Goal: Communication & Community: Answer question/provide support

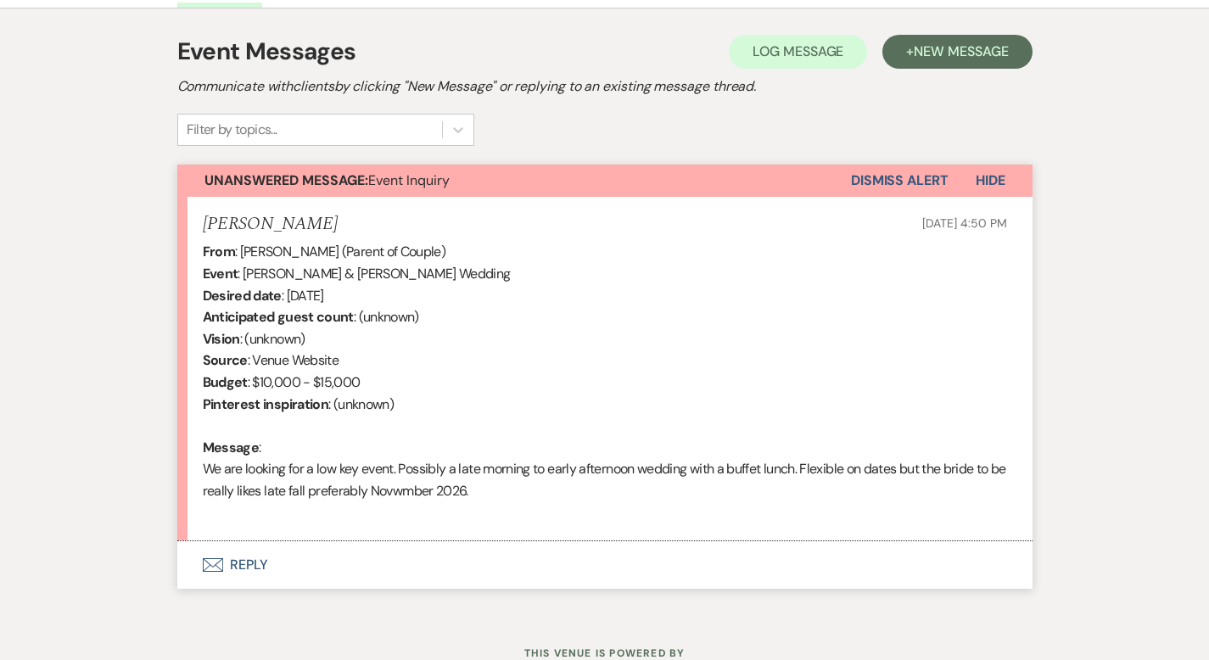
scroll to position [467, 0]
click at [177, 551] on button "Envelope Reply" at bounding box center [604, 564] width 855 height 48
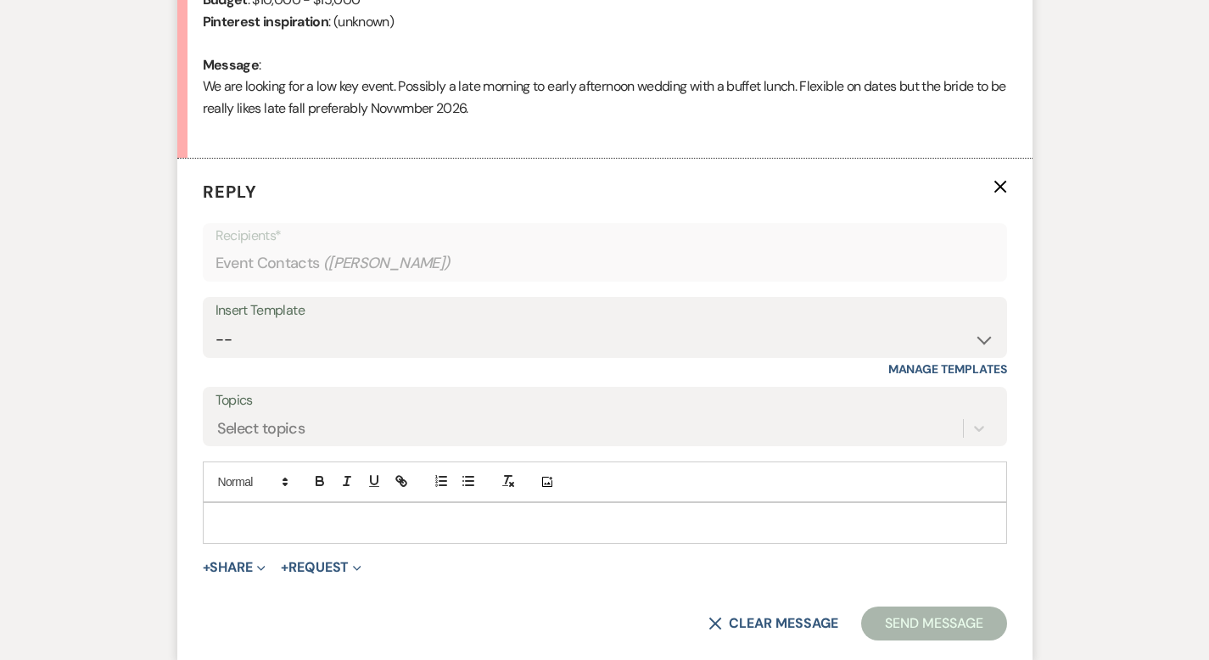
scroll to position [853, 0]
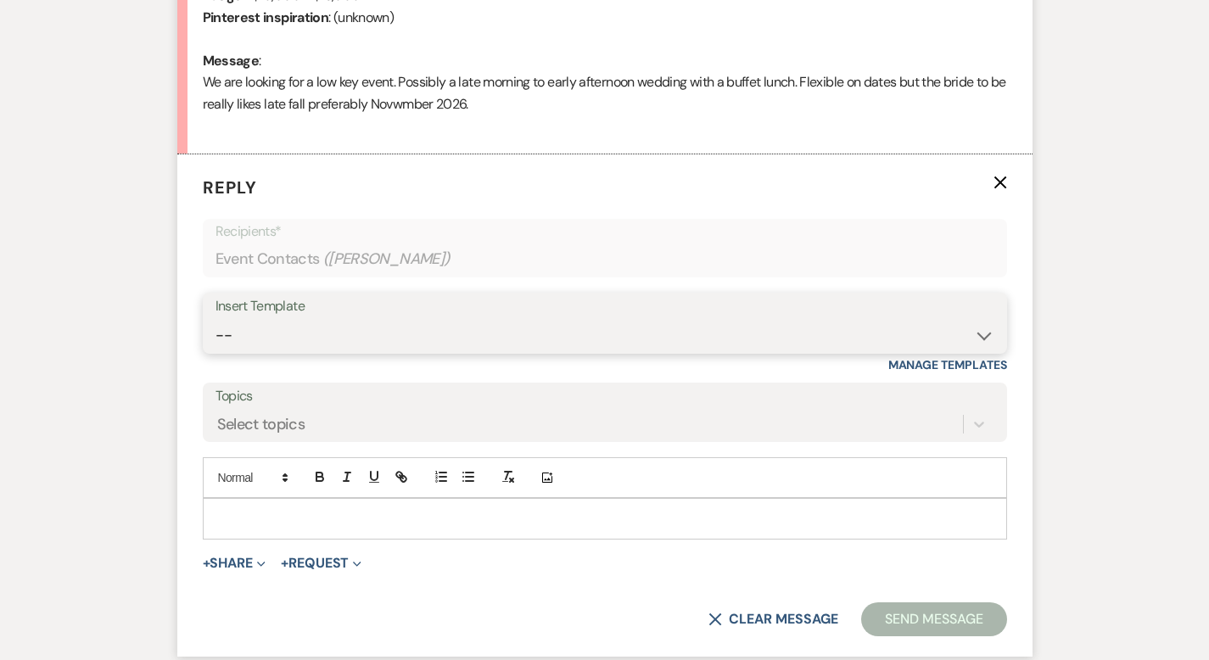
click at [310, 334] on select "-- Weven Planning Portal Introduction (Booked Events) Initial Inquiry Response …" at bounding box center [604, 335] width 779 height 33
select select "3746"
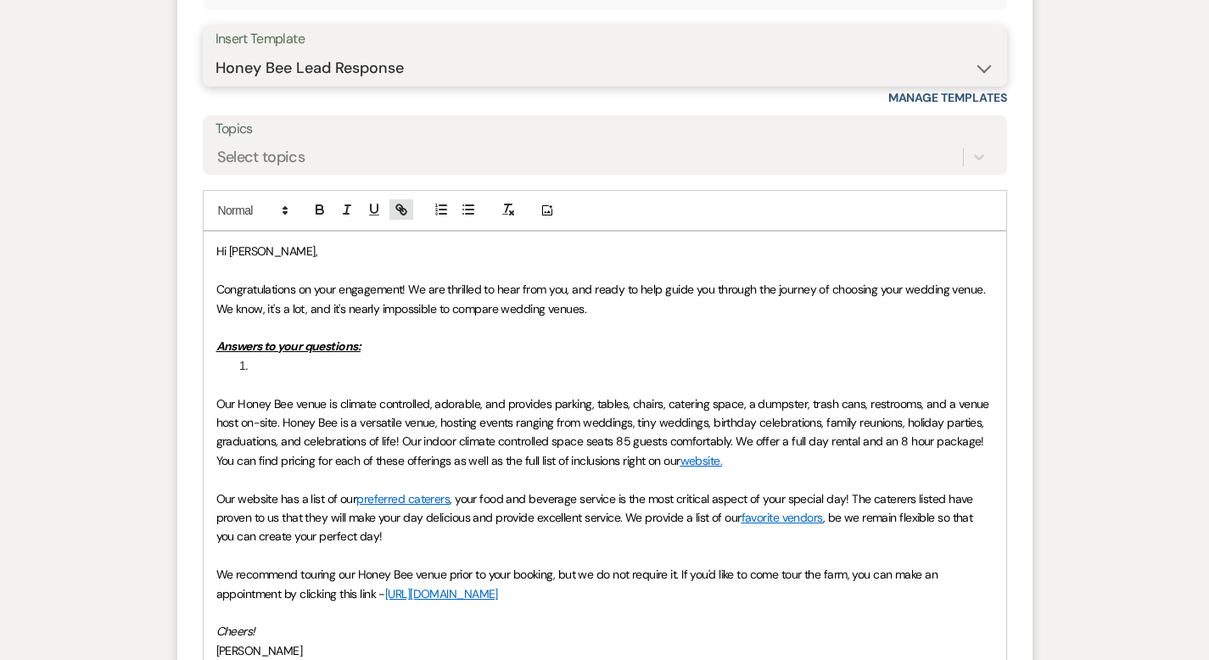
scroll to position [1120, 0]
drag, startPoint x: 240, startPoint y: 377, endPoint x: 139, endPoint y: 340, distance: 107.3
click at [177, 340] on form "Reply X Draft Recipients* Event Contacts ( Michelle Plambeck ) Insert Template …" at bounding box center [604, 357] width 855 height 939
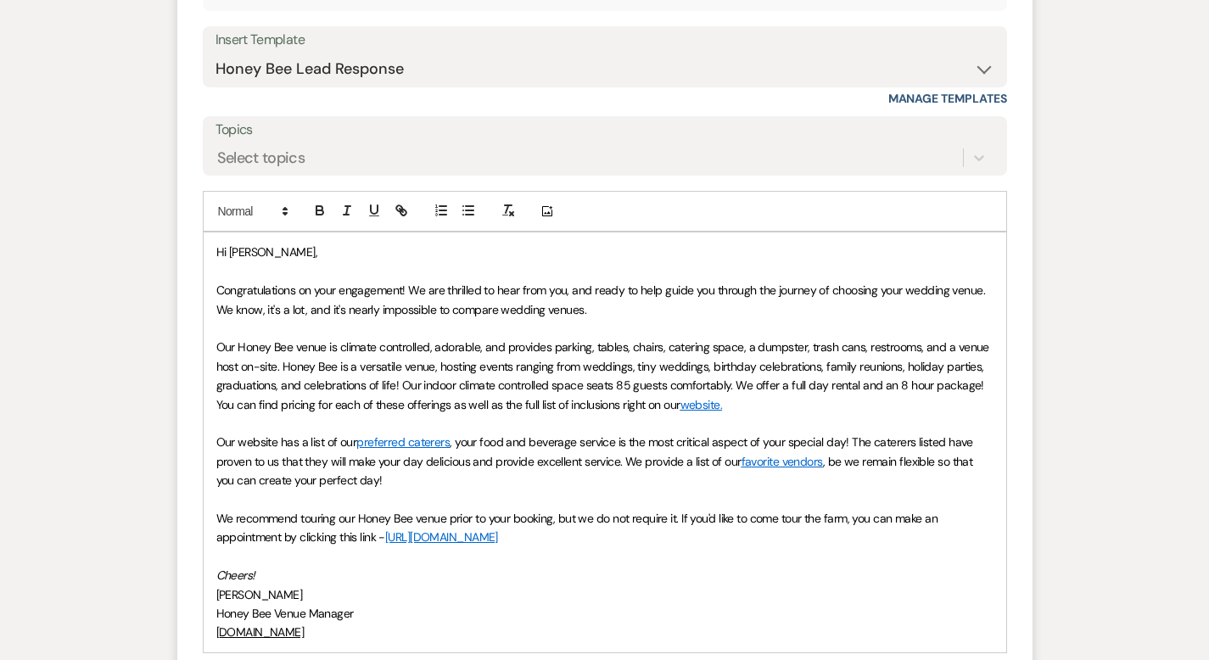
click at [544, 325] on p at bounding box center [604, 328] width 777 height 19
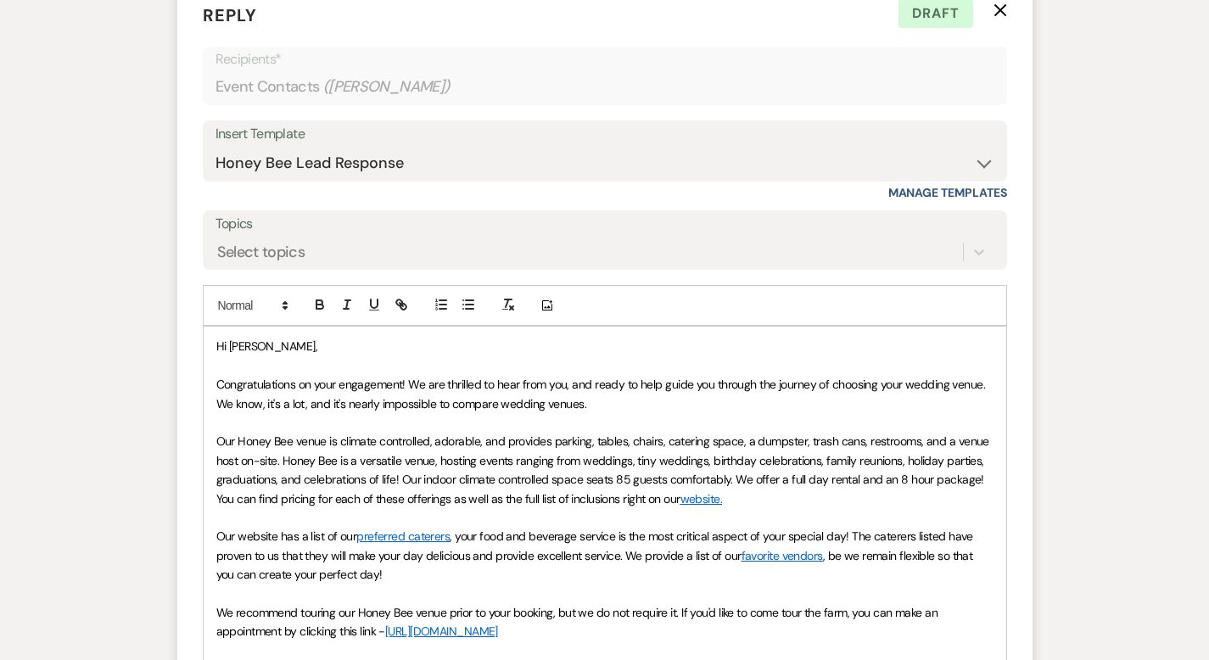
scroll to position [1026, 0]
drag, startPoint x: 280, startPoint y: 384, endPoint x: 259, endPoint y: 389, distance: 21.8
click at [259, 389] on span "Congratulations on your engagement! We are thrilled to hear from you, and ready…" at bounding box center [602, 393] width 772 height 34
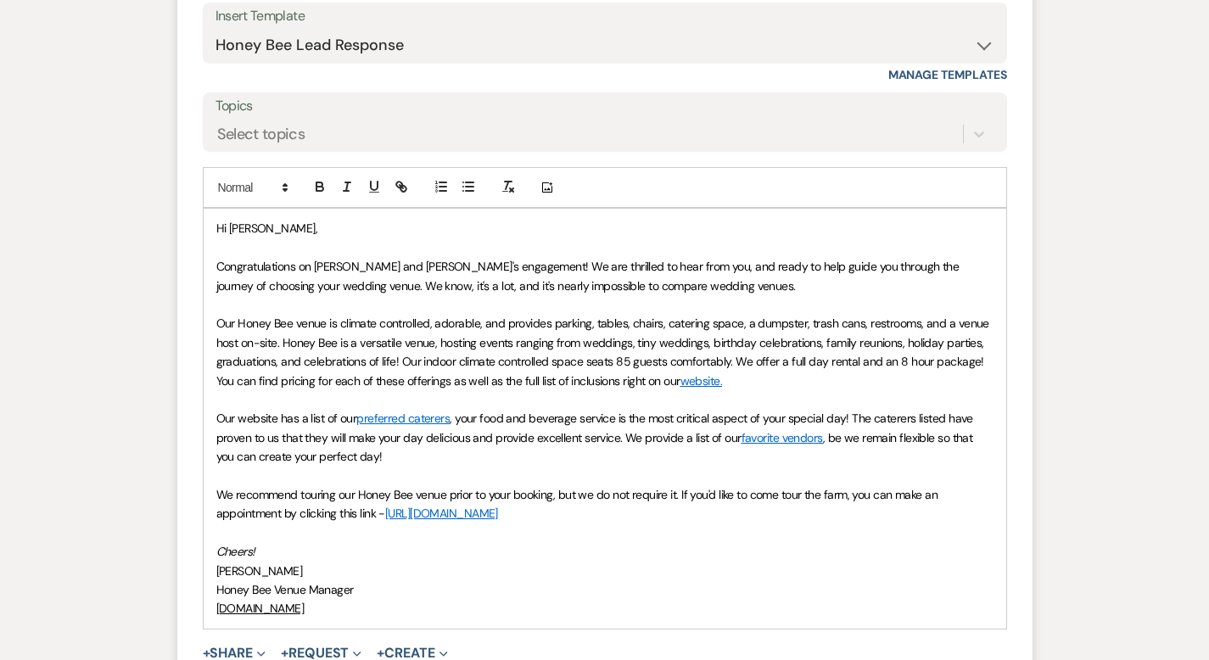
scroll to position [1145, 0]
click at [517, 281] on p "Congratulations on Natalie and Clint's engagement! We are thrilled to hear from…" at bounding box center [604, 274] width 777 height 38
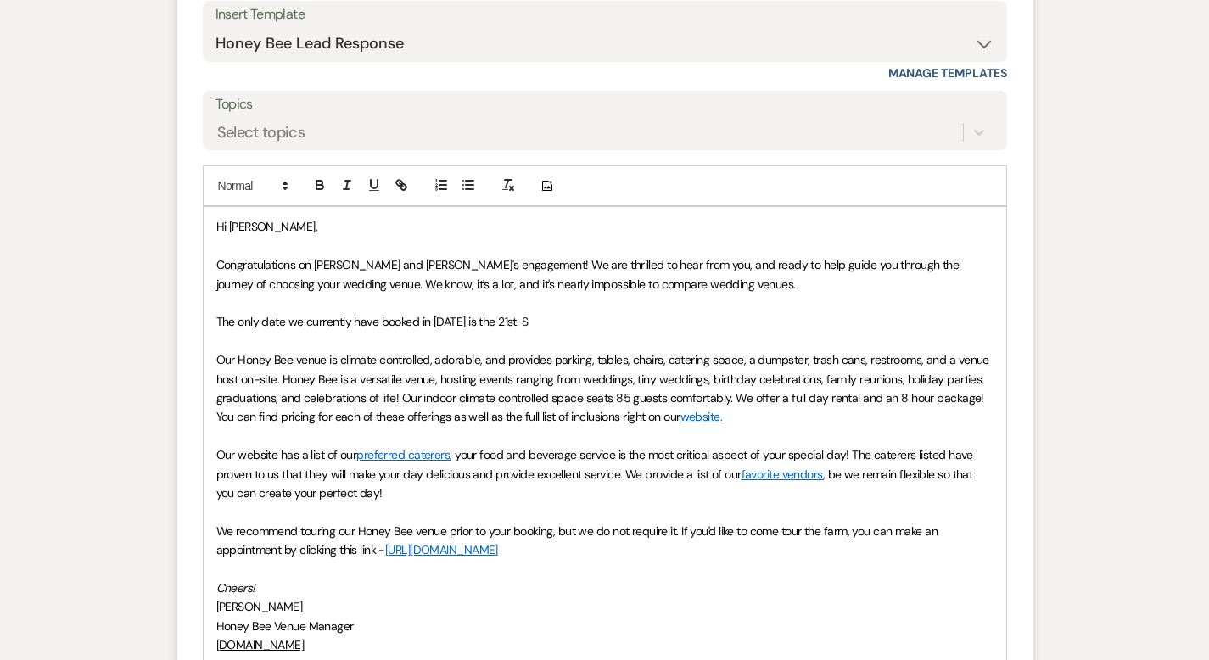
click at [548, 322] on p "The only date we currently have booked in November of 2026 is the 21st. S" at bounding box center [604, 321] width 777 height 19
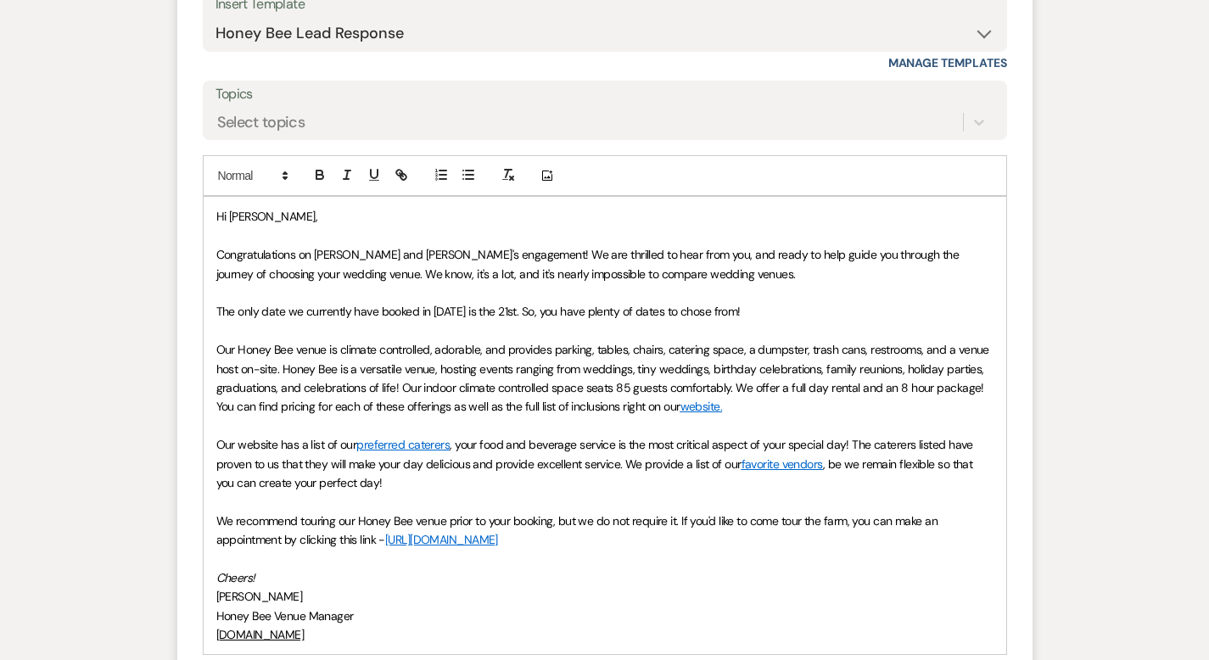
click at [437, 386] on span "Our Honey Bee venue is climate controlled, adorable, and provides parking, tabl…" at bounding box center [604, 378] width 776 height 72
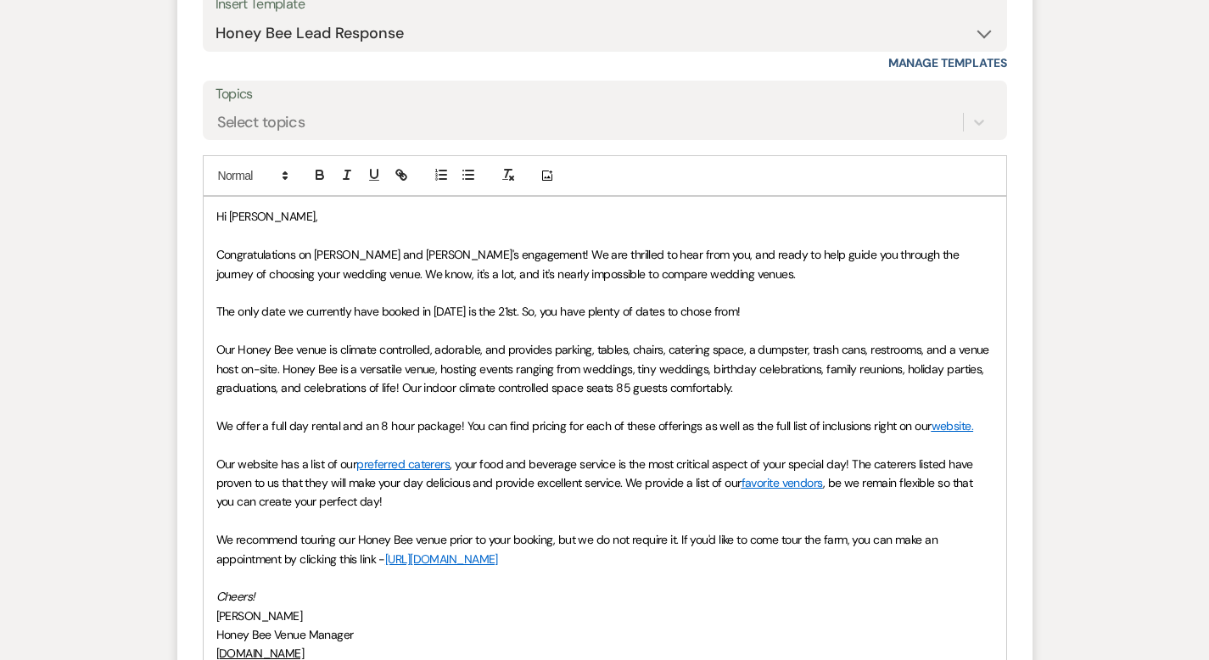
click at [861, 587] on p "Cheers!" at bounding box center [604, 596] width 777 height 19
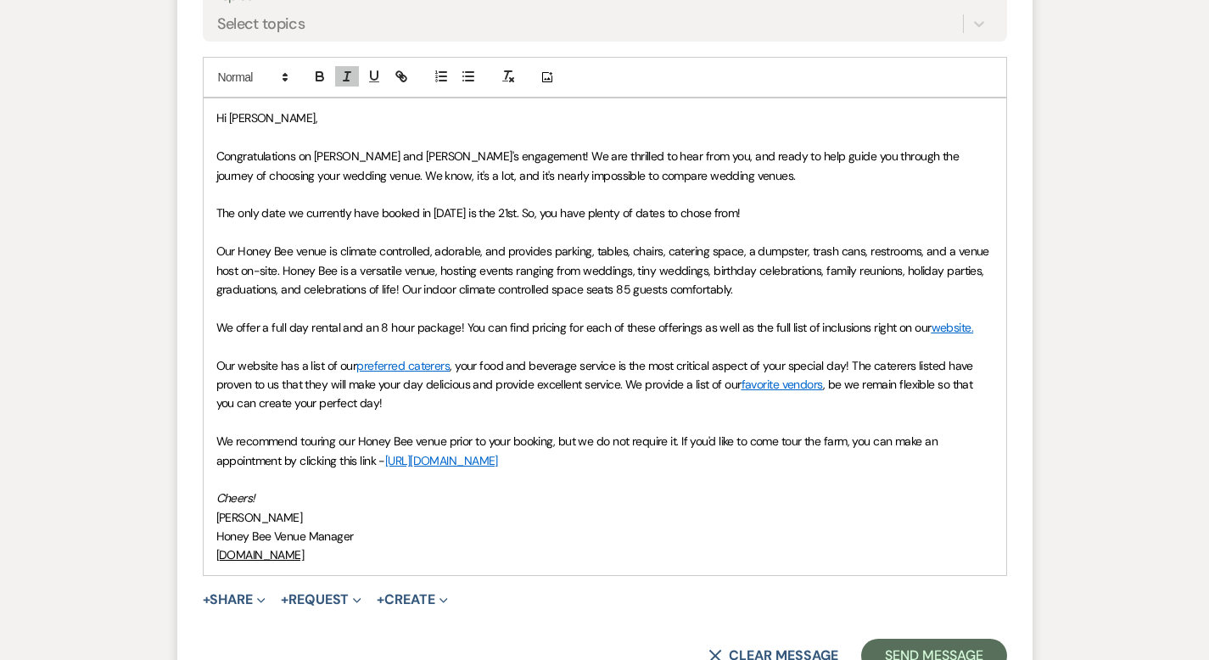
scroll to position [1272, 0]
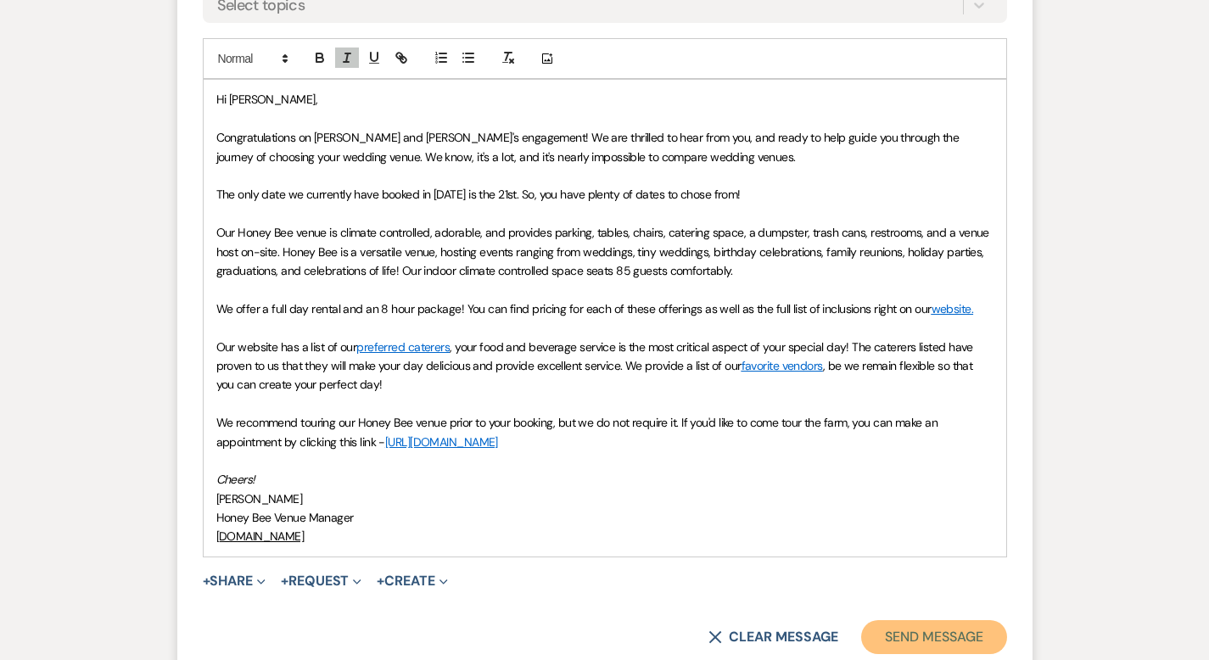
click at [981, 620] on button "Send Message" at bounding box center [933, 637] width 145 height 34
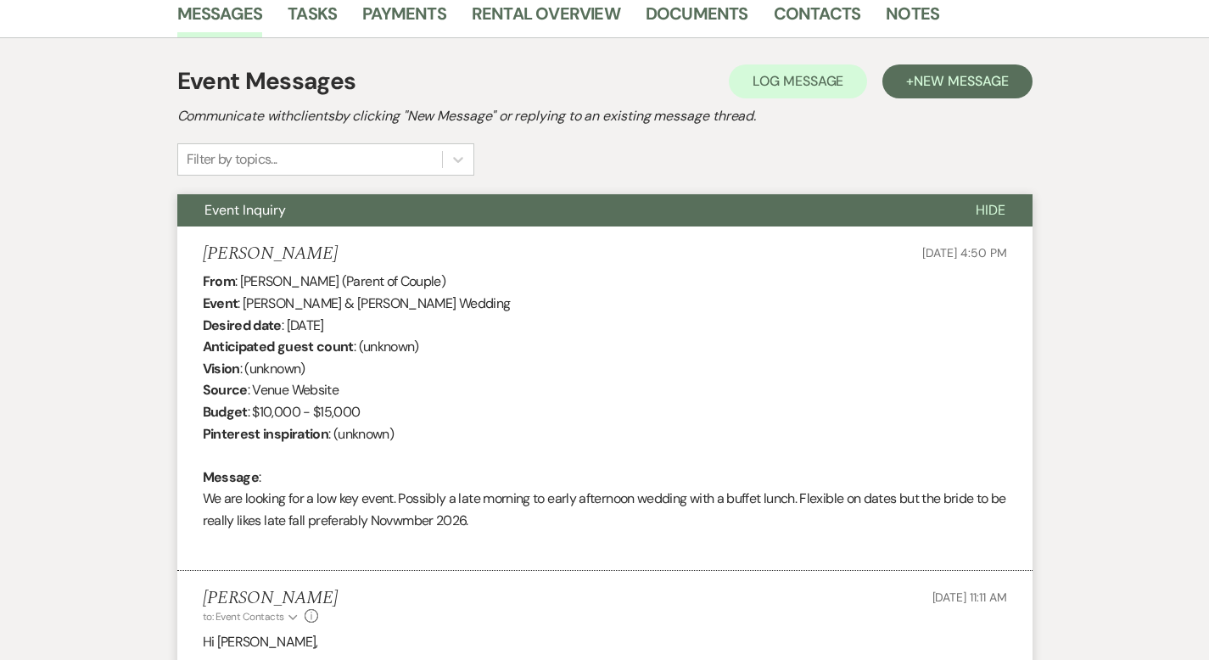
scroll to position [0, 0]
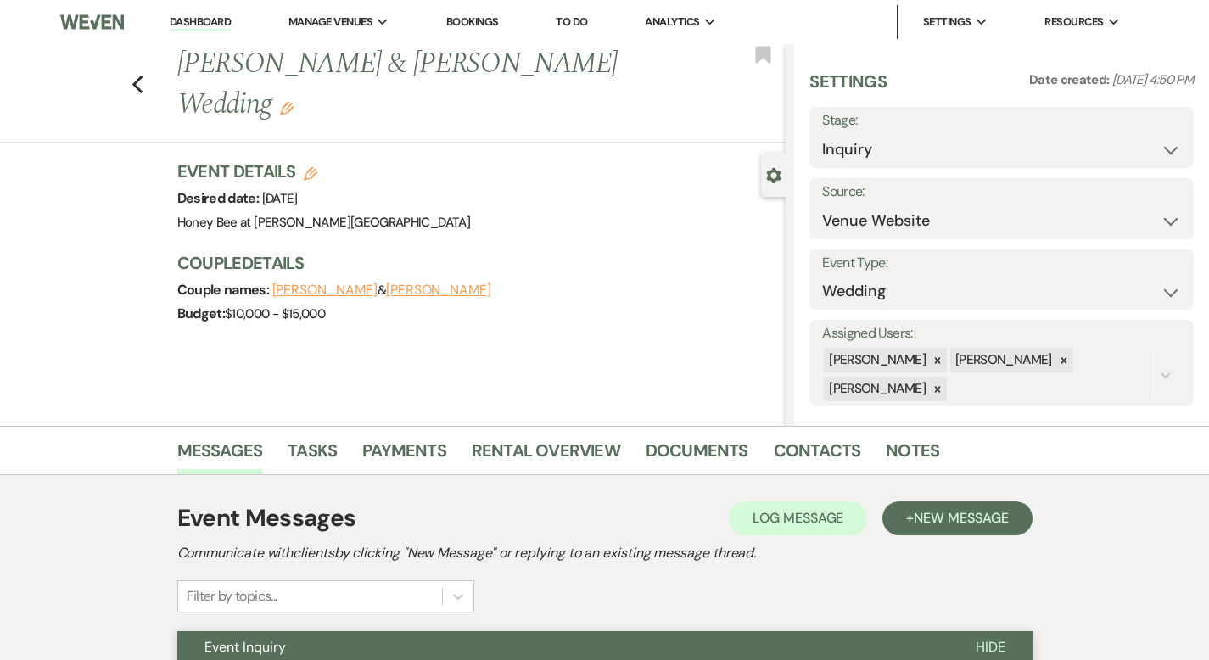
click at [92, 70] on div "Previous Natalie Plambeck & Clint King's Wedding Edit Bookmark" at bounding box center [389, 93] width 794 height 98
click at [131, 75] on icon "Previous" at bounding box center [137, 85] width 13 height 20
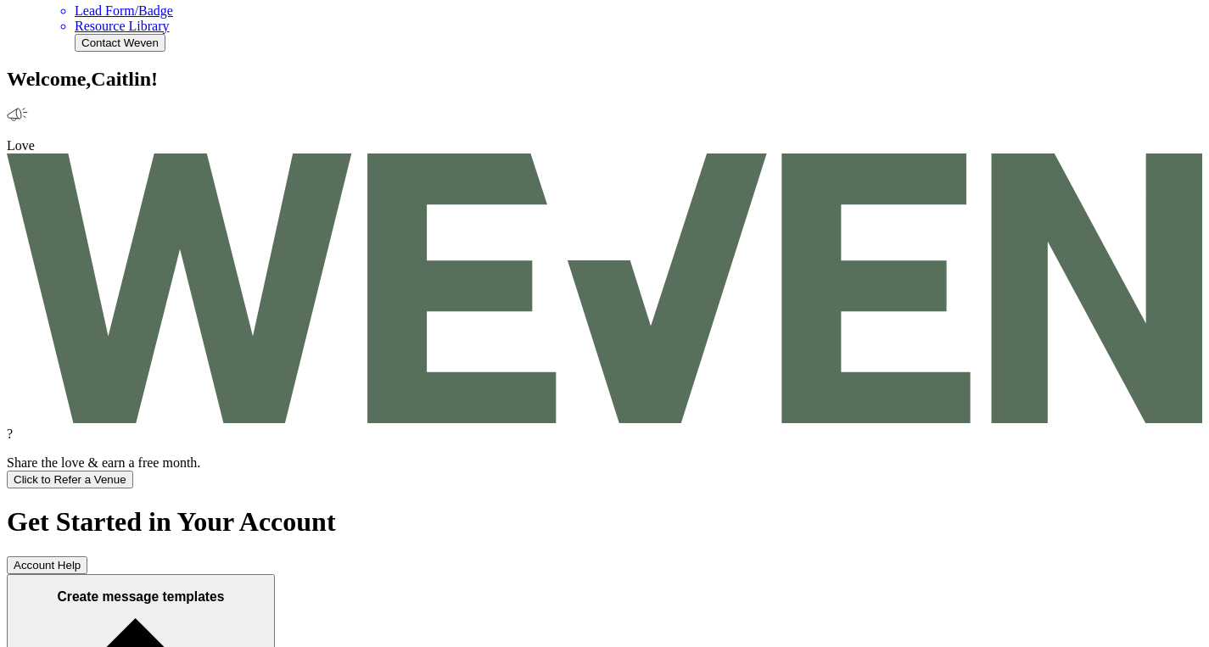
scroll to position [903, 0]
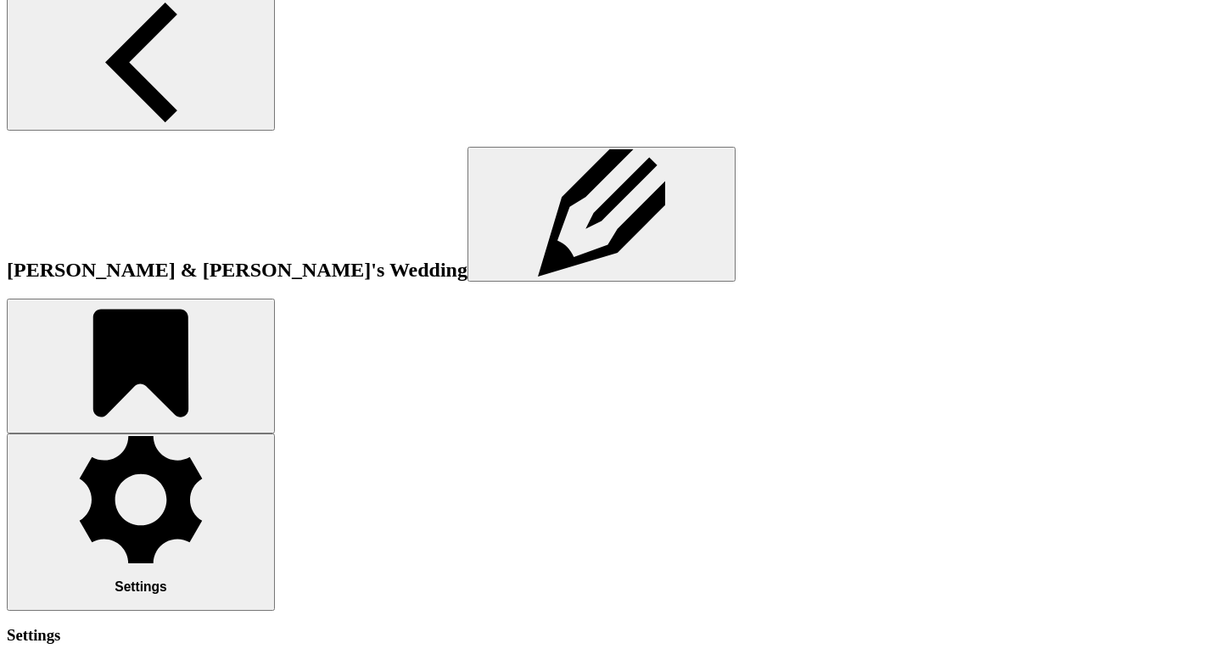
scroll to position [1099, 0]
